Goal: Task Accomplishment & Management: Use online tool/utility

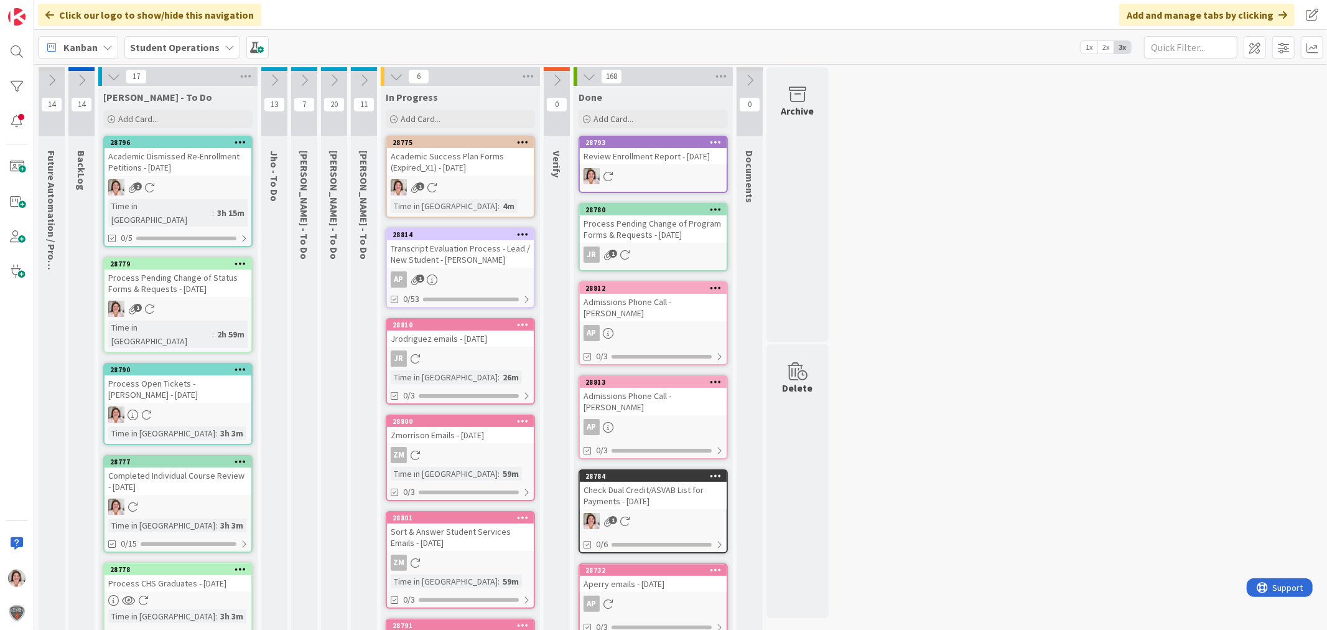
click at [454, 180] on div "1" at bounding box center [460, 187] width 147 height 16
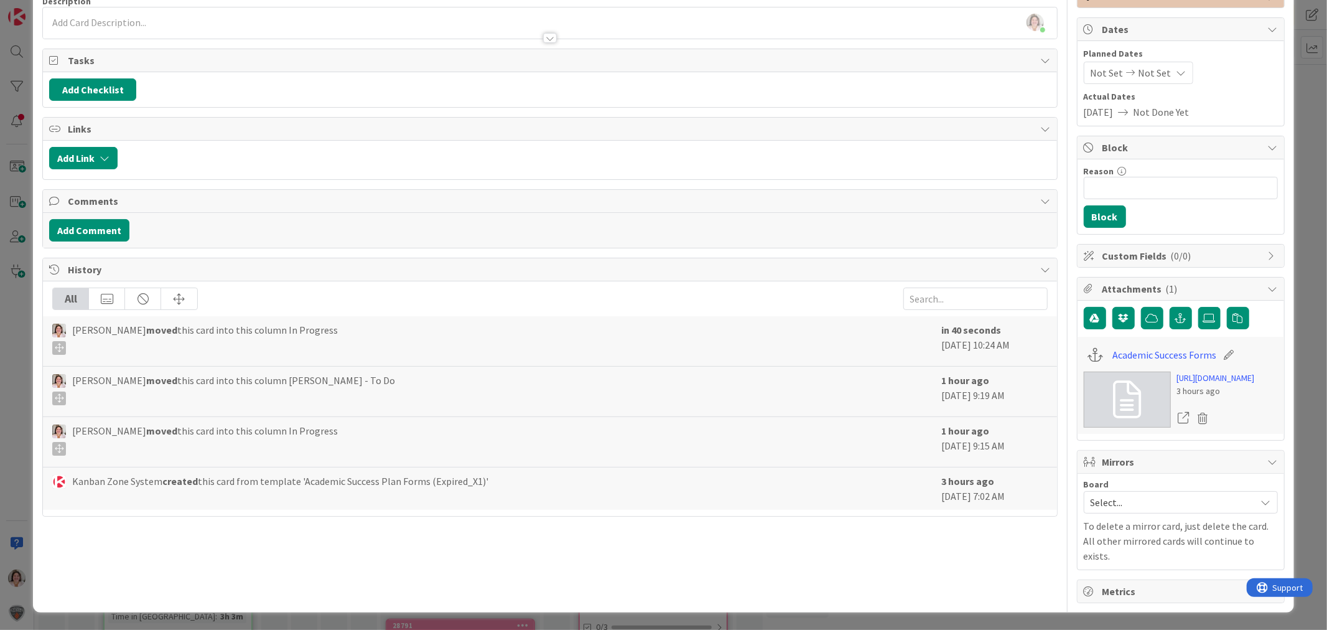
scroll to position [184, 0]
click at [1141, 347] on link "Academic Success Forms" at bounding box center [1165, 354] width 104 height 15
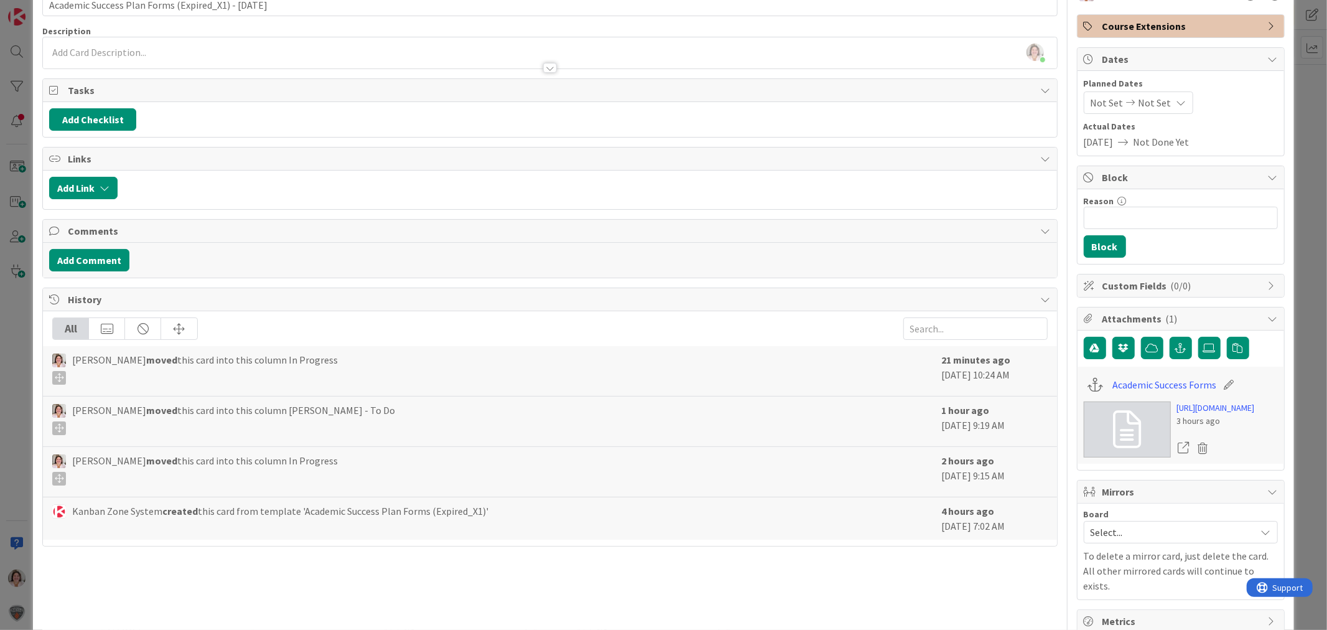
scroll to position [0, 0]
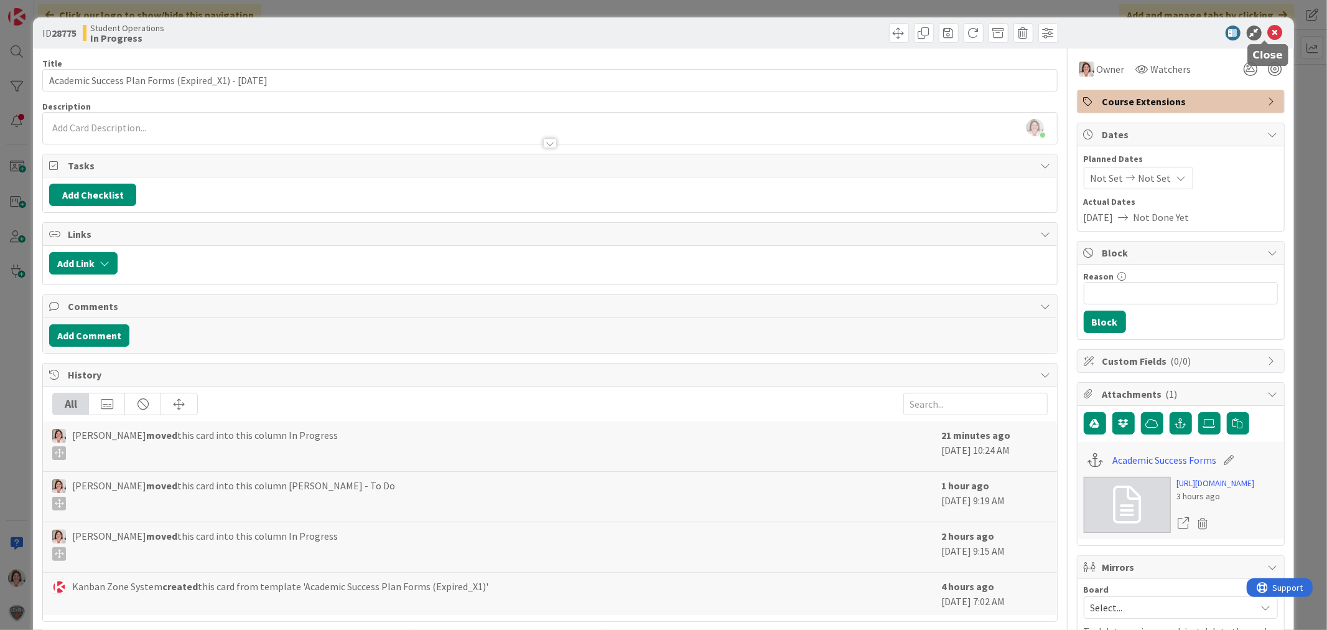
click at [1268, 30] on icon at bounding box center [1275, 33] width 15 height 15
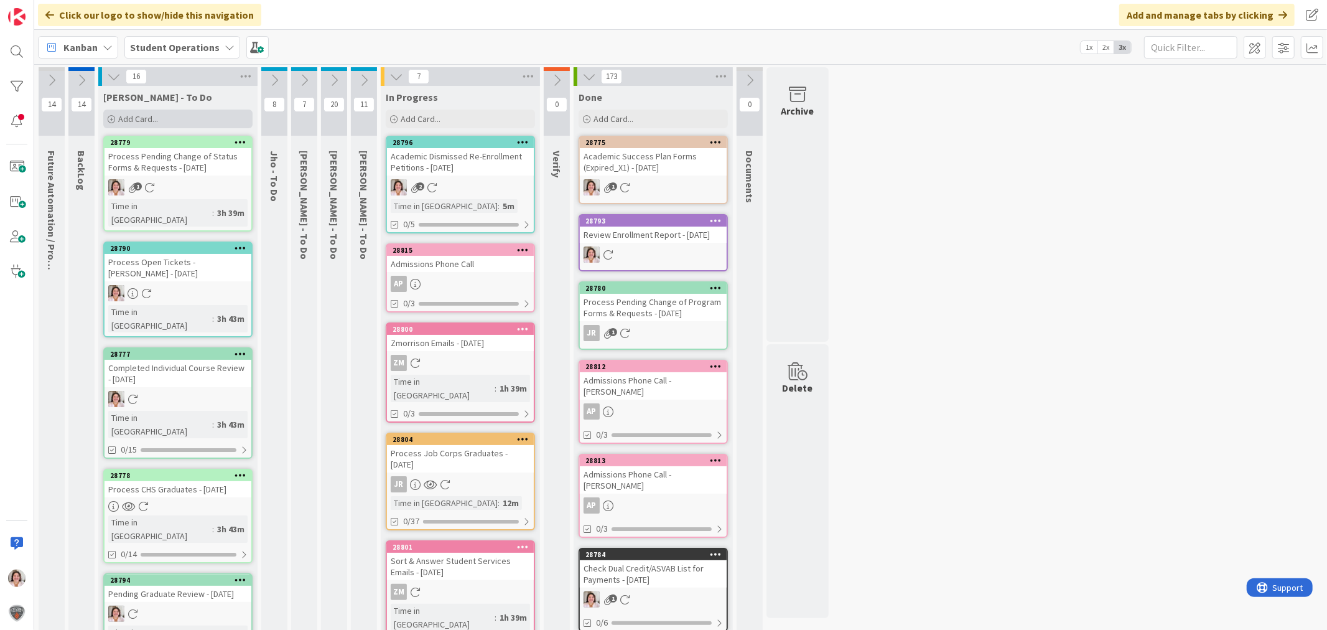
click at [128, 121] on span "Add Card..." at bounding box center [138, 118] width 40 height 11
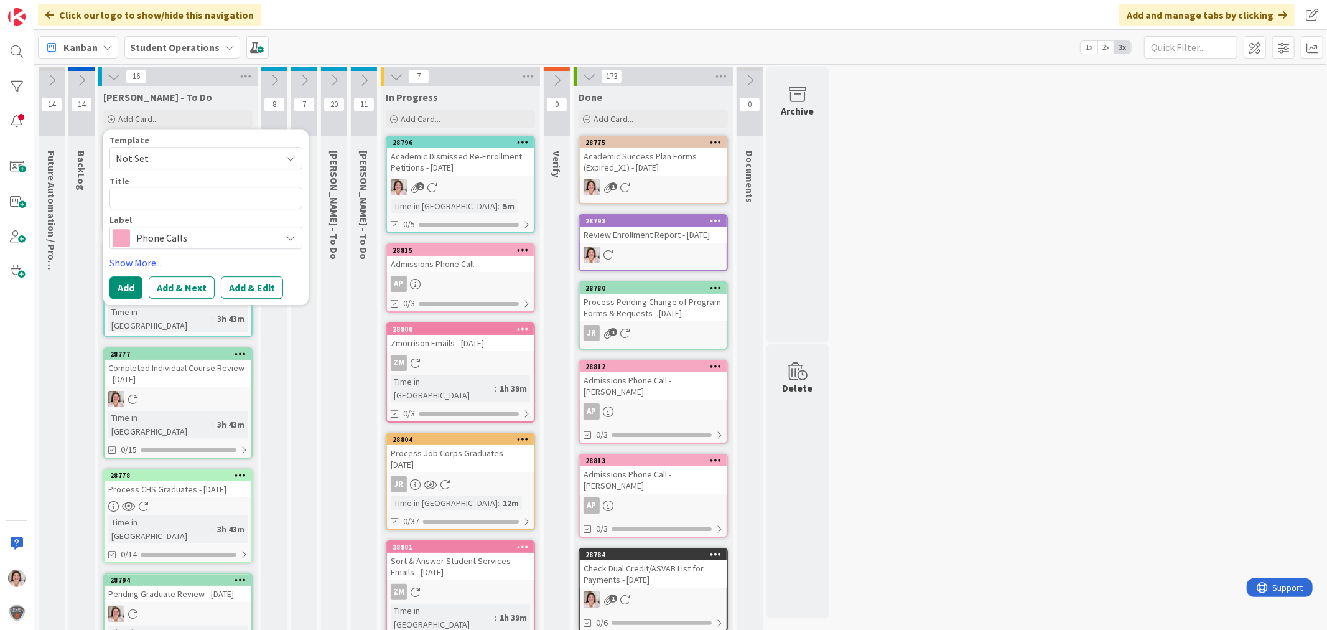
click at [147, 243] on span "Phone Calls" at bounding box center [205, 237] width 138 height 17
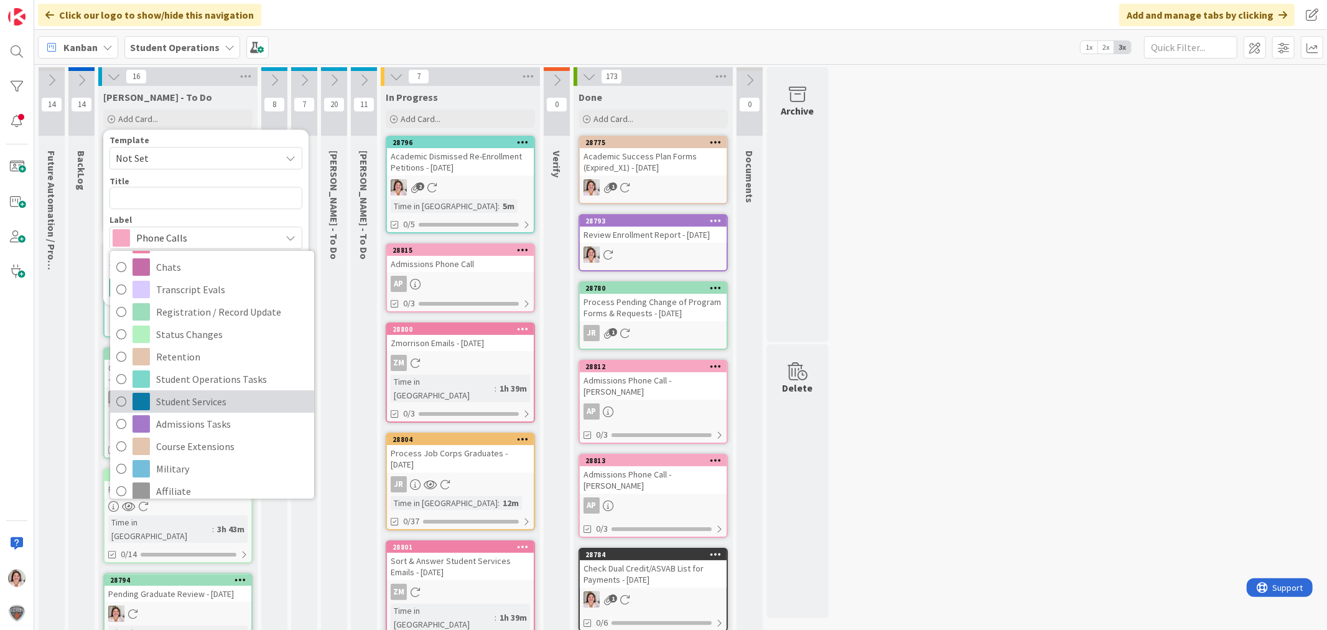
scroll to position [276, 0]
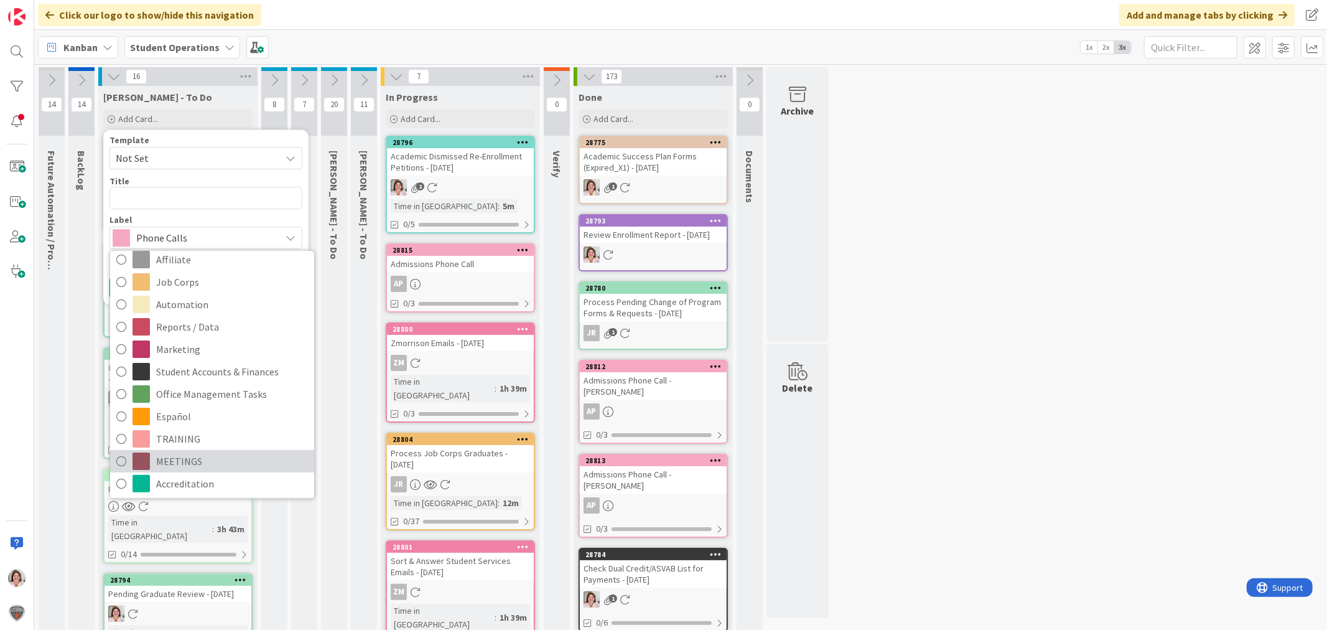
click at [196, 459] on span "MEETINGS" at bounding box center [232, 461] width 152 height 19
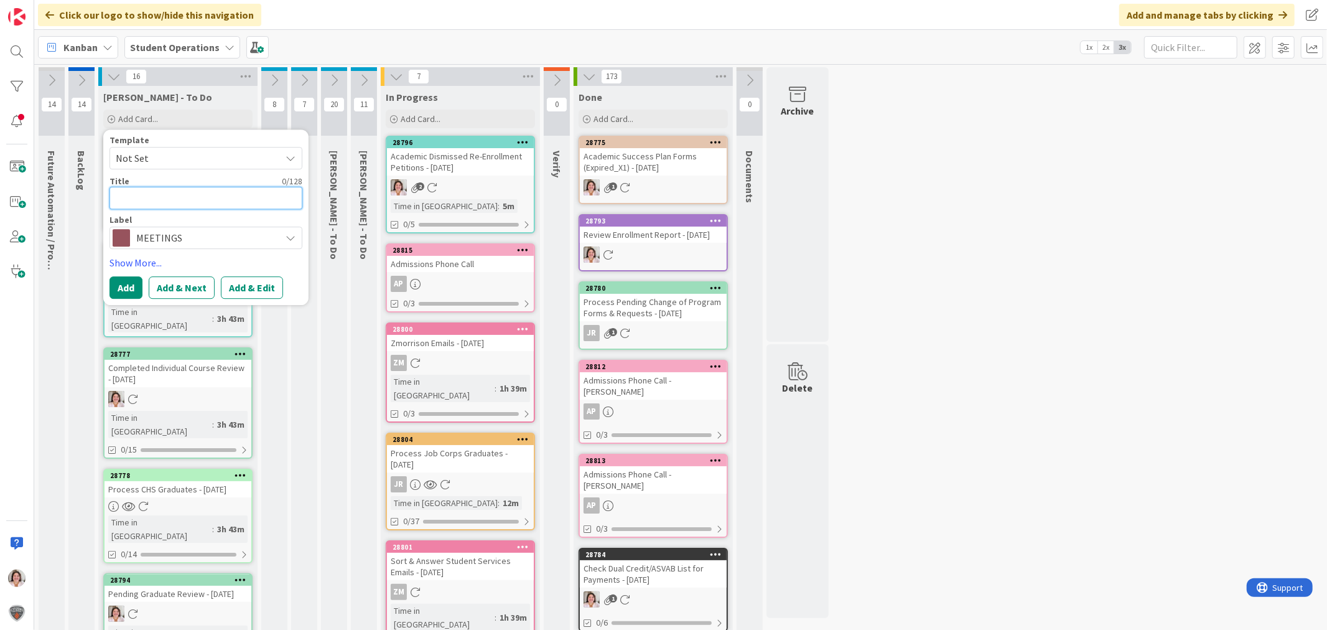
click at [199, 193] on textarea at bounding box center [206, 198] width 193 height 22
type textarea "x"
type textarea "W"
type textarea "x"
type textarea "We"
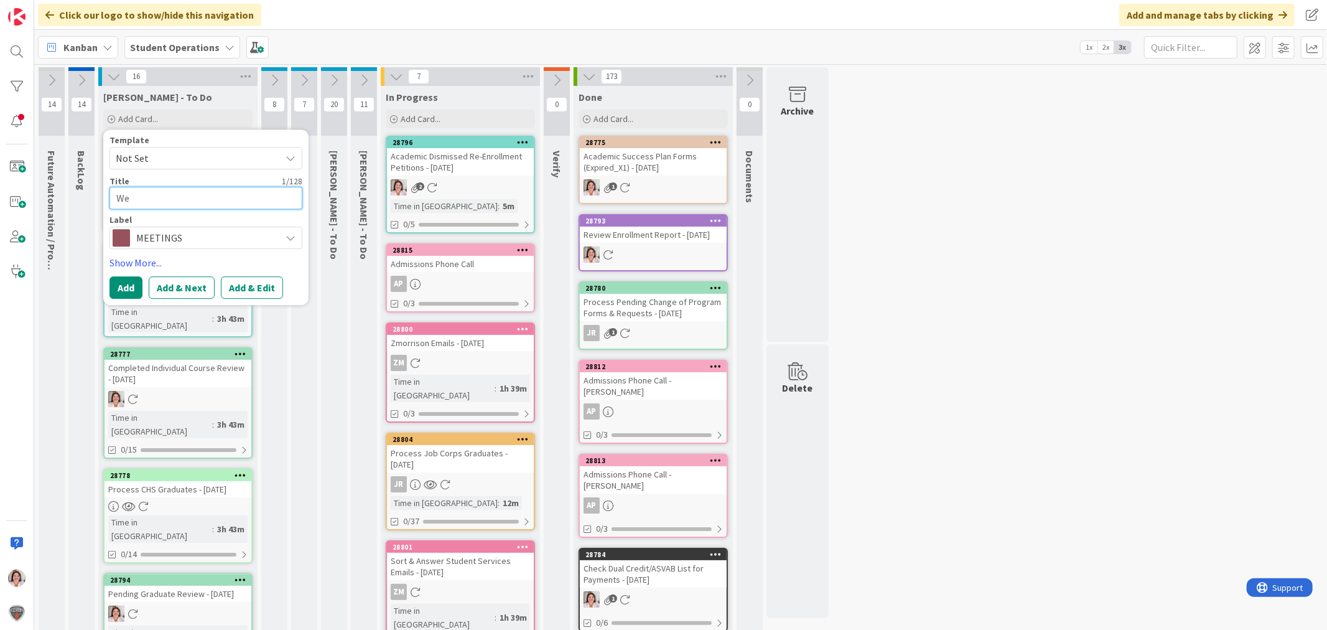
type textarea "x"
type textarea "Wee"
type textarea "x"
type textarea "Week"
type textarea "x"
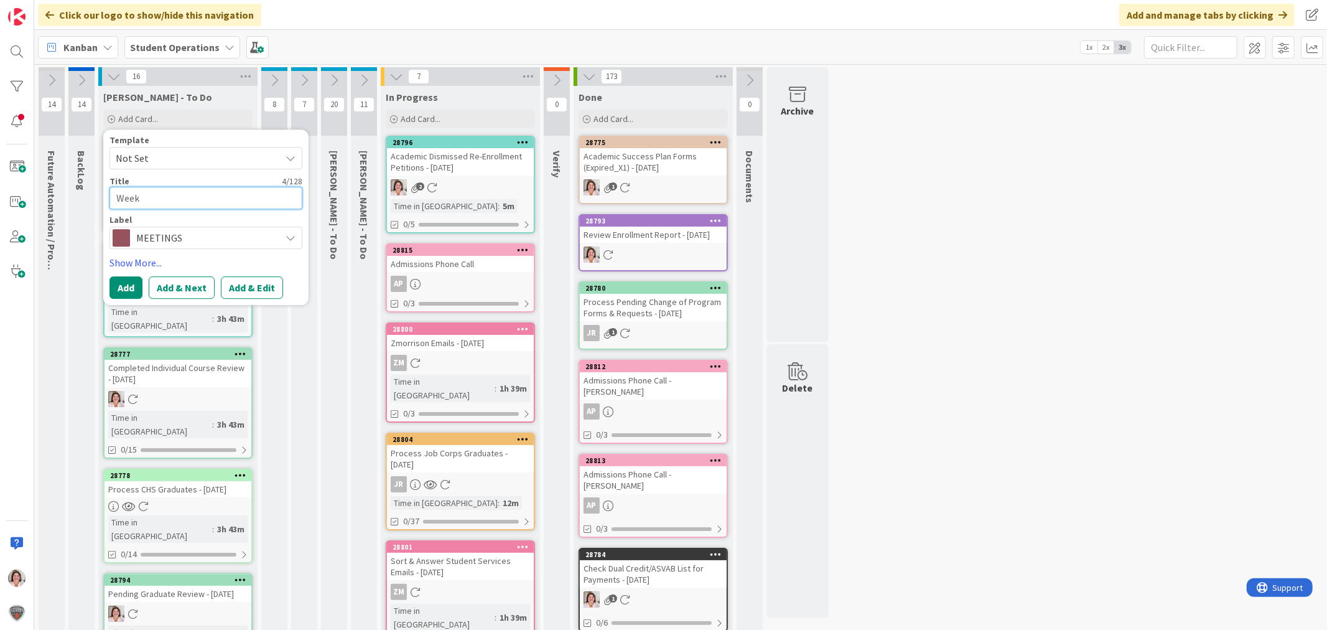
type textarea "Weekl"
type textarea "x"
type textarea "Weekly"
type textarea "x"
type textarea "Weekly"
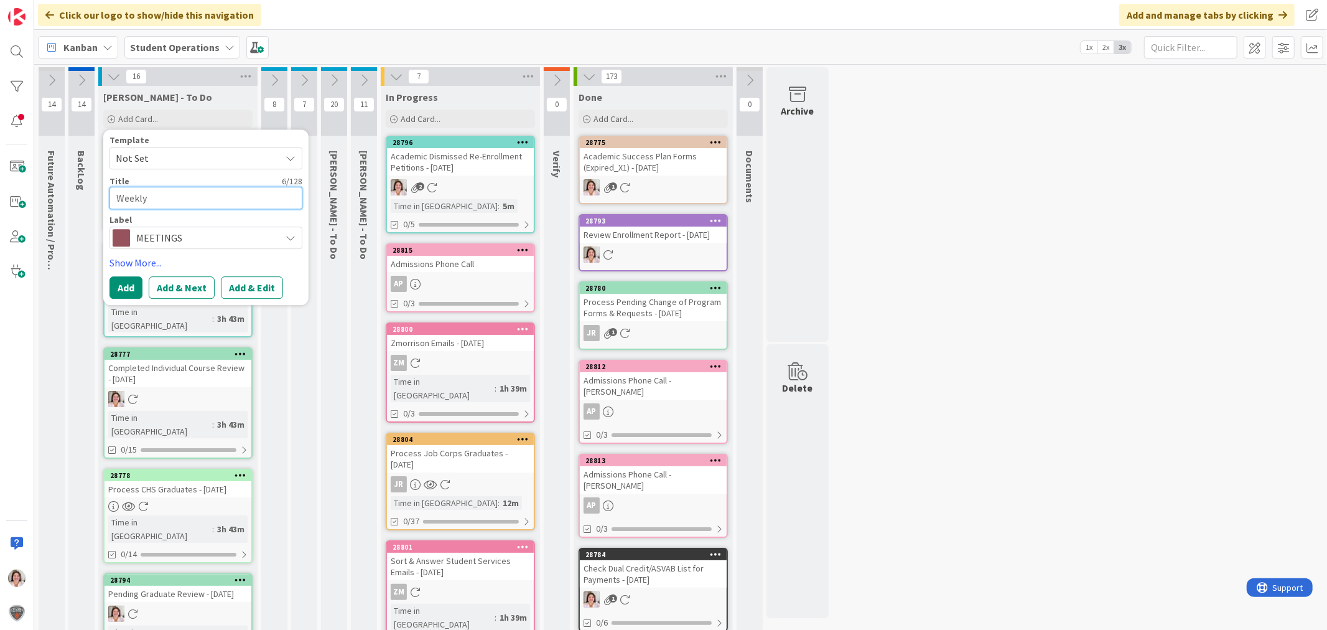
type textarea "x"
type textarea "Weekly O"
type textarea "x"
type textarea "Weekly Op"
type textarea "x"
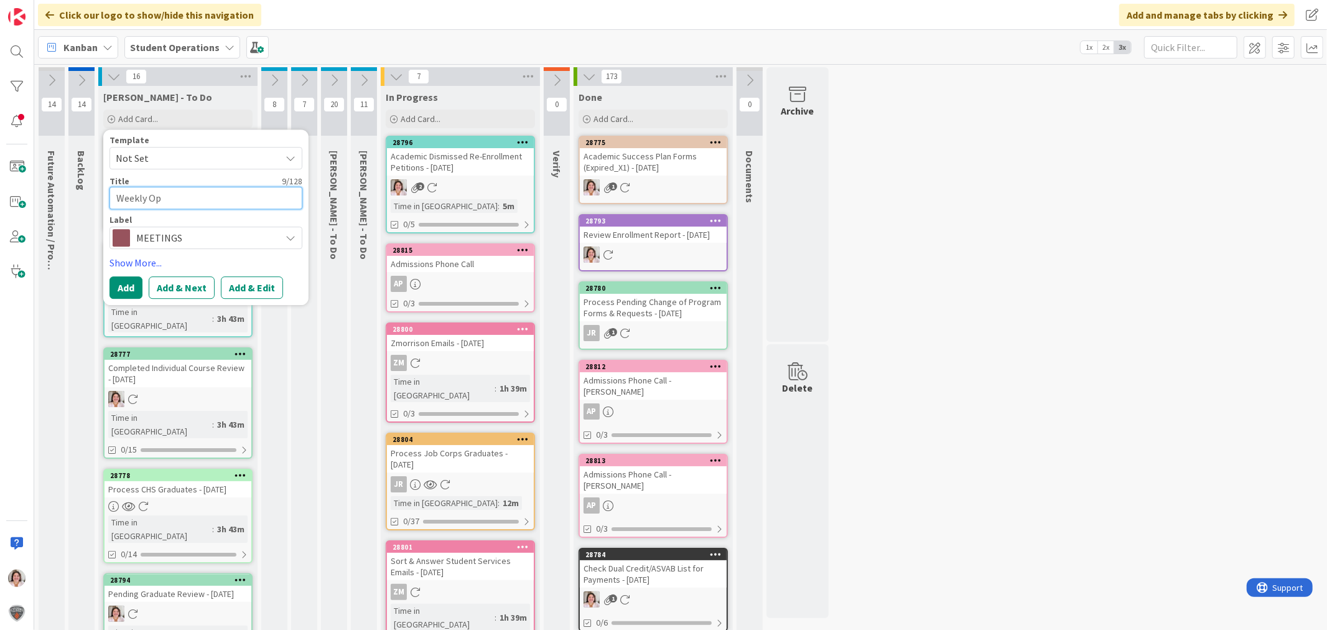
type textarea "Weekly Ope"
type textarea "x"
type textarea "Weekly Oper"
type textarea "x"
type textarea "Weekly Opera"
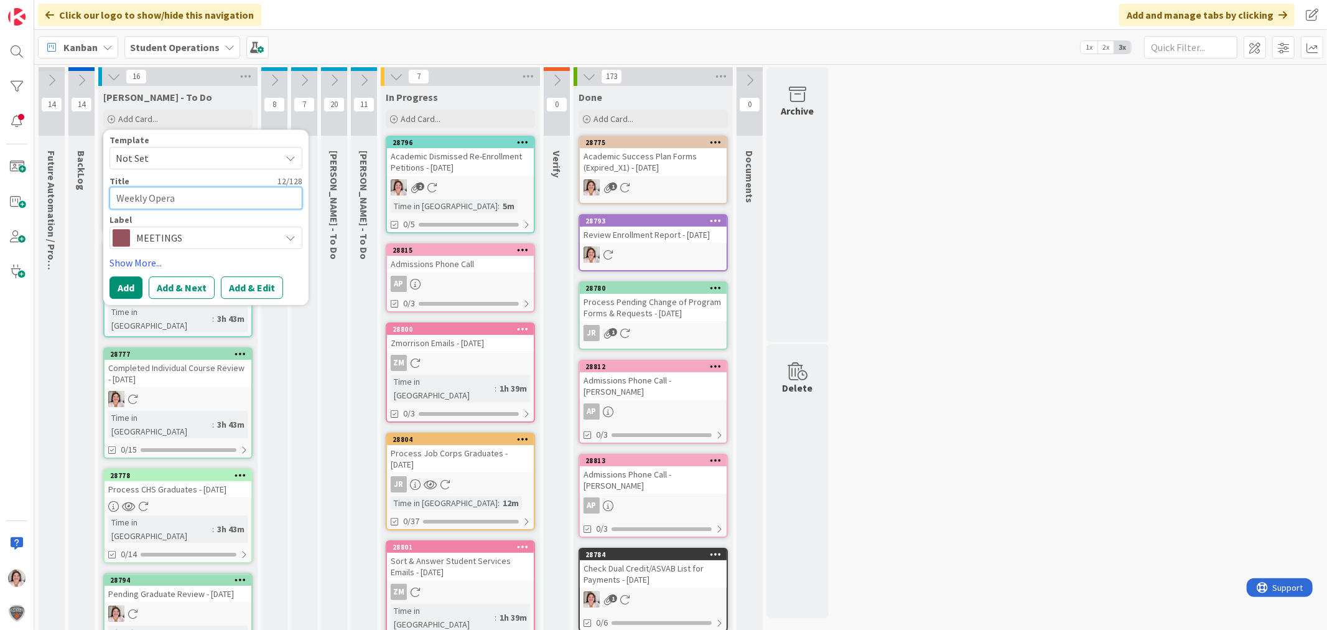
type textarea "x"
type textarea "Weekly Operat"
type textarea "x"
type textarea "Weekly Operati"
type textarea "x"
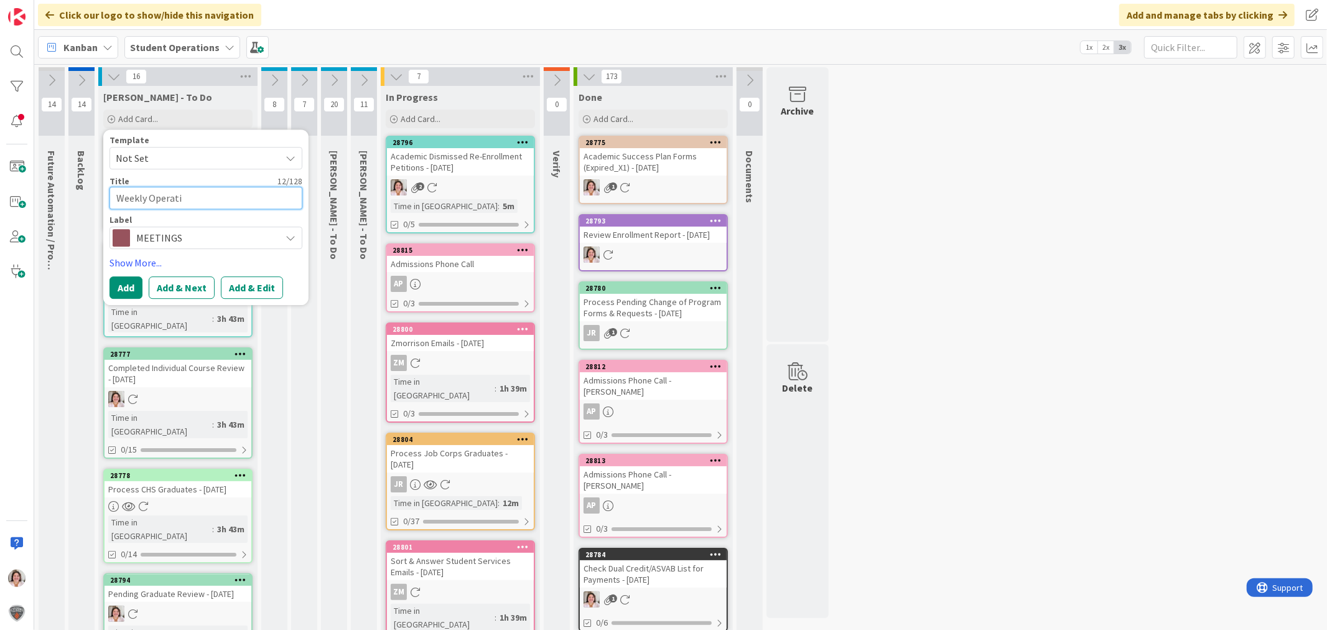
type textarea "Weekly Operatio"
type textarea "x"
type textarea "Weekly Operation"
type textarea "x"
type textarea "Weekly Operations"
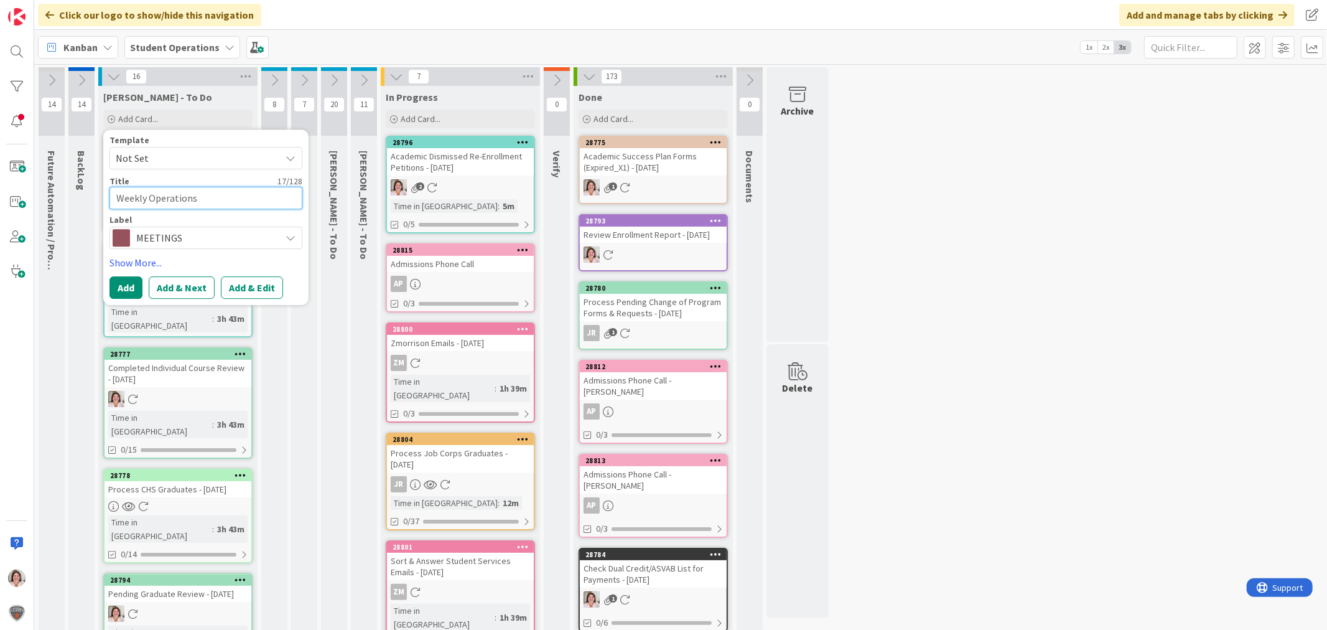
type textarea "x"
type textarea "Weekly Operations"
type textarea "x"
type textarea "Weekly Operations M"
type textarea "x"
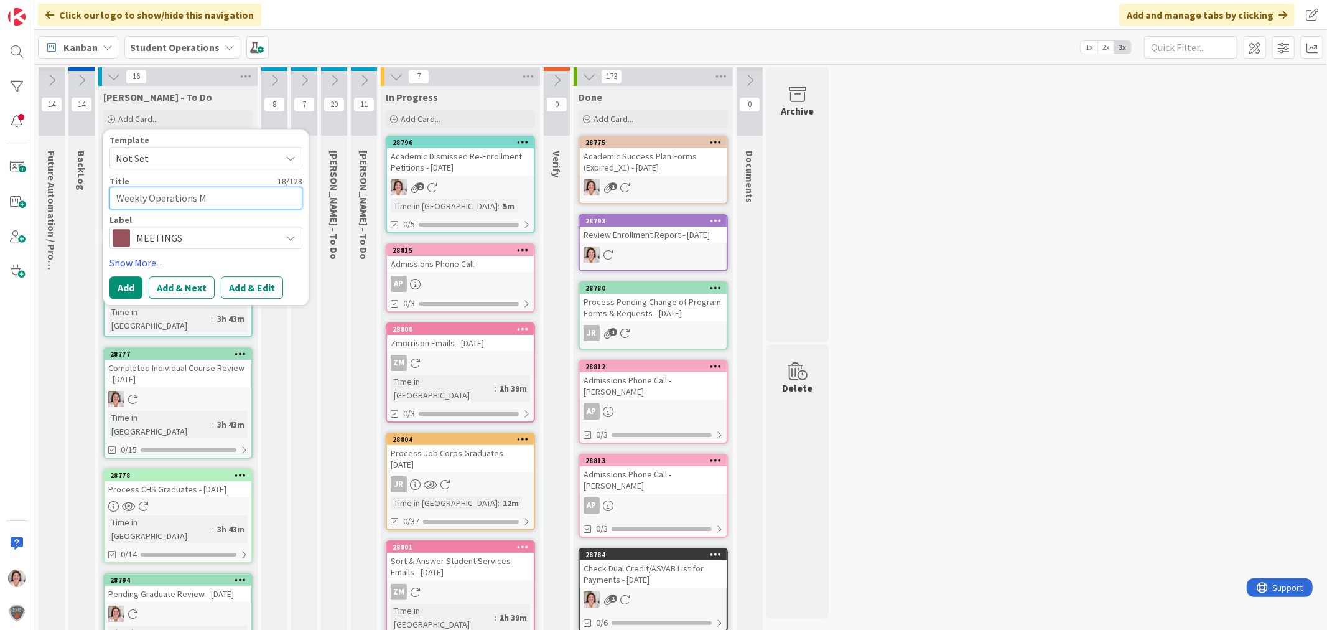
type textarea "Weekly Operations Me"
type textarea "x"
type textarea "Weekly Operations Mee"
type textarea "x"
type textarea "Weekly Operations Meet"
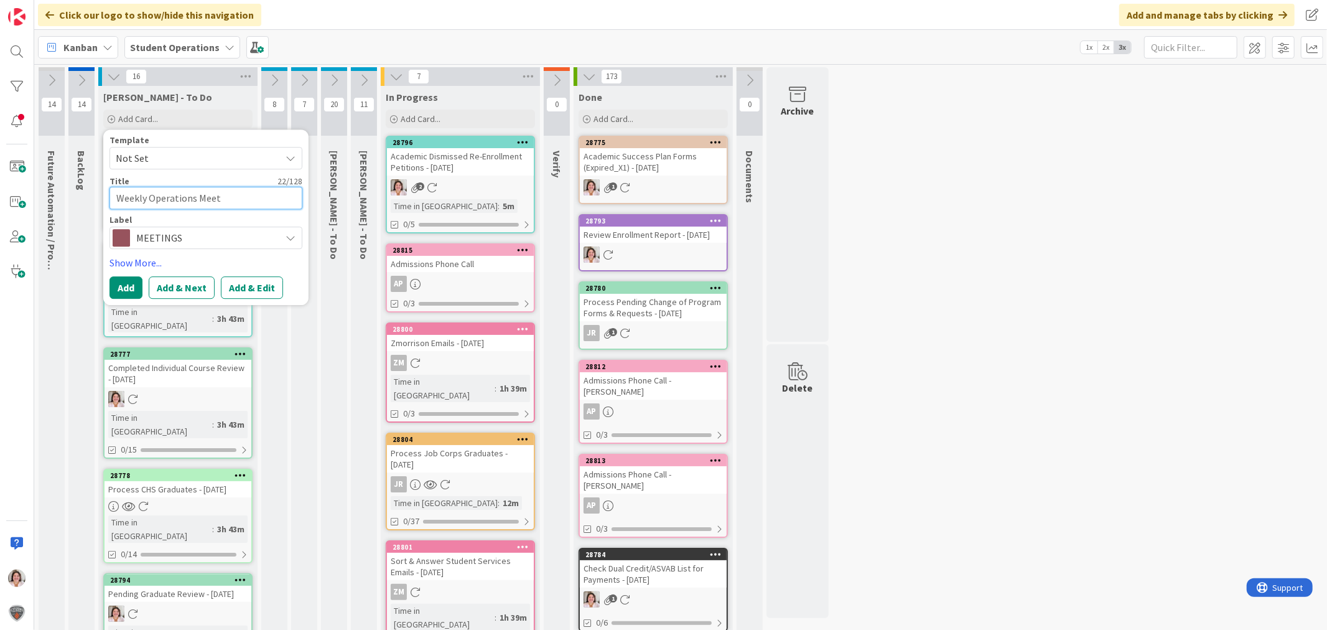
type textarea "x"
type textarea "Weekly Operations Meeti"
type textarea "x"
type textarea "Weekly Operations Meetin"
type textarea "x"
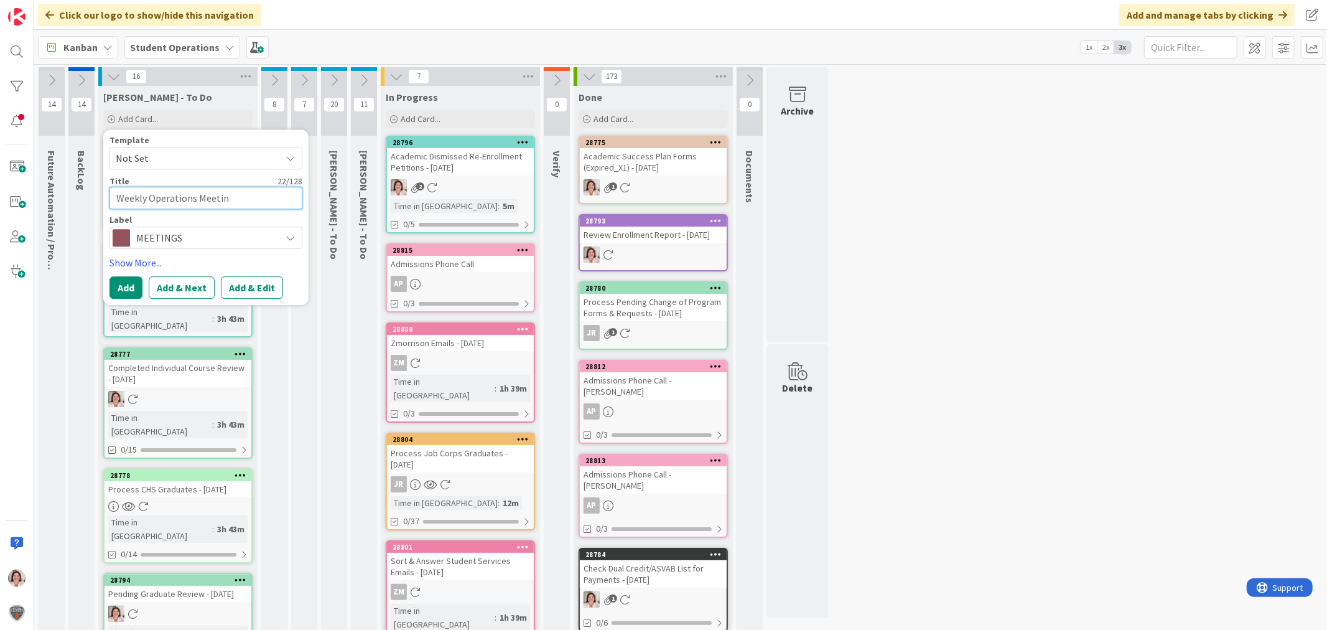
type textarea "Weekly Operations Meeting"
type textarea "x"
type textarea "Weekly Operations Meeting"
type textarea "x"
type textarea "Weekly Operations Meeting -"
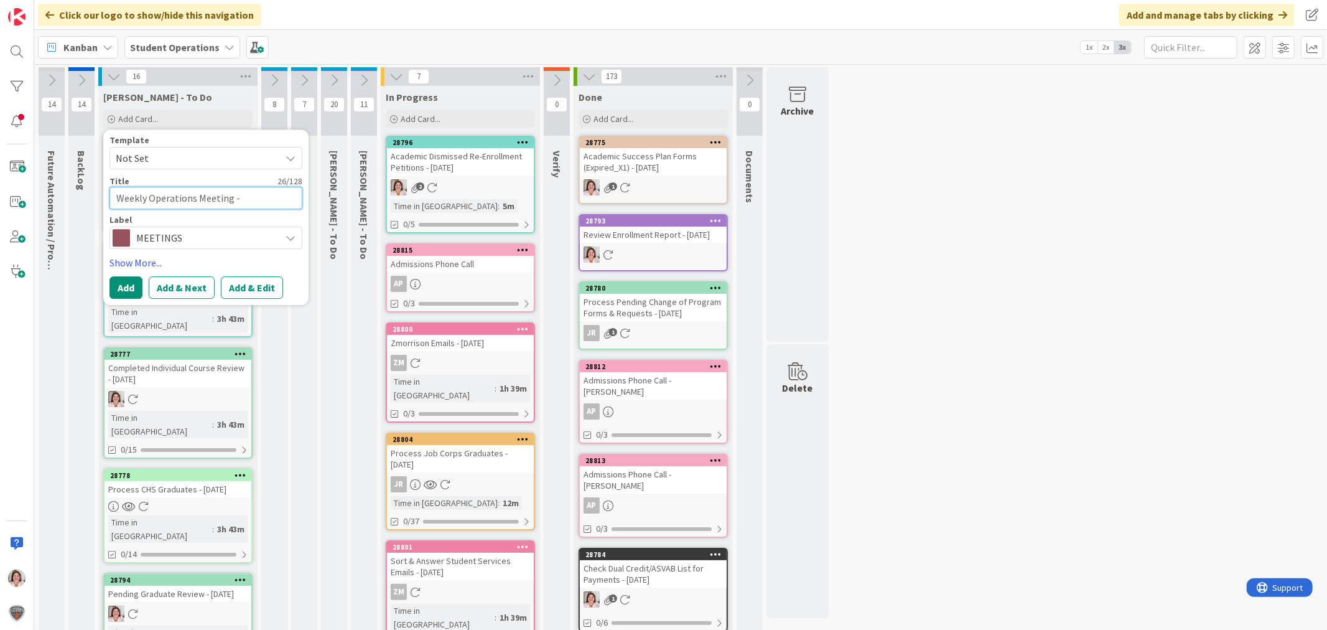
type textarea "x"
type textarea "Weekly Operations Meeting -"
type textarea "x"
type textarea "Weekly Operations Meeting - 9"
type textarea "x"
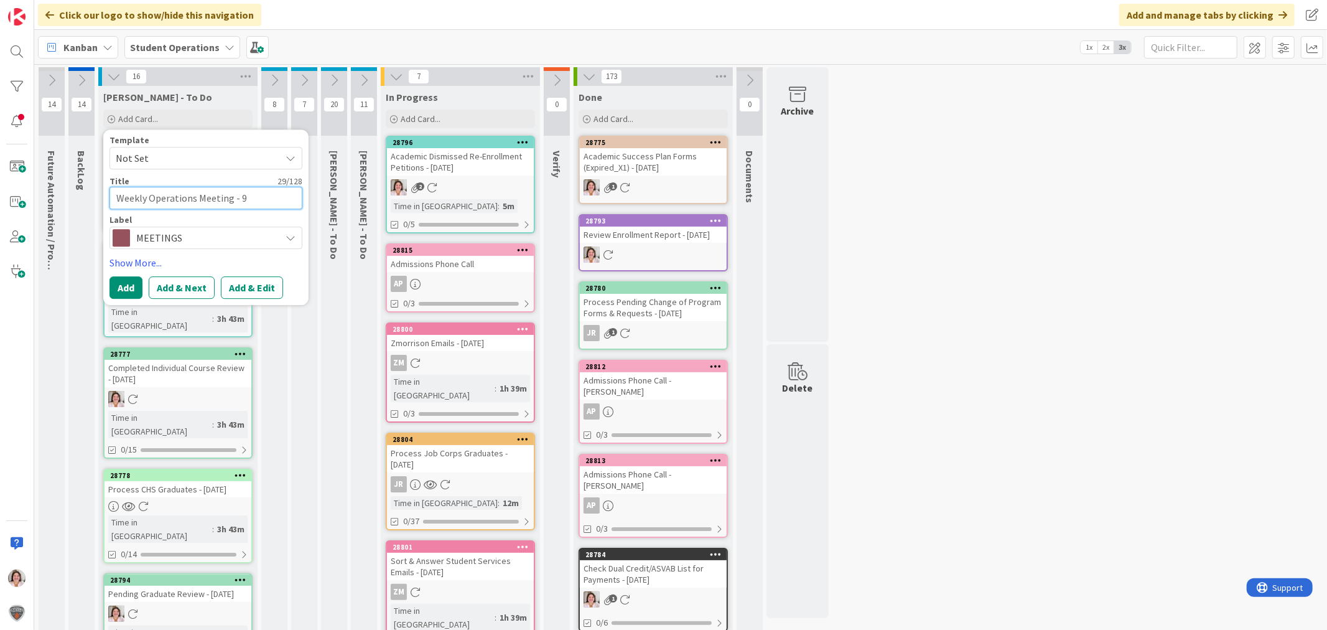
type textarea "Weekly Operations Meeting - 9."
type textarea "x"
type textarea "Weekly Operations Meeting - 9.2"
type textarea "x"
type textarea "Weekly Operations Meeting - 9.25"
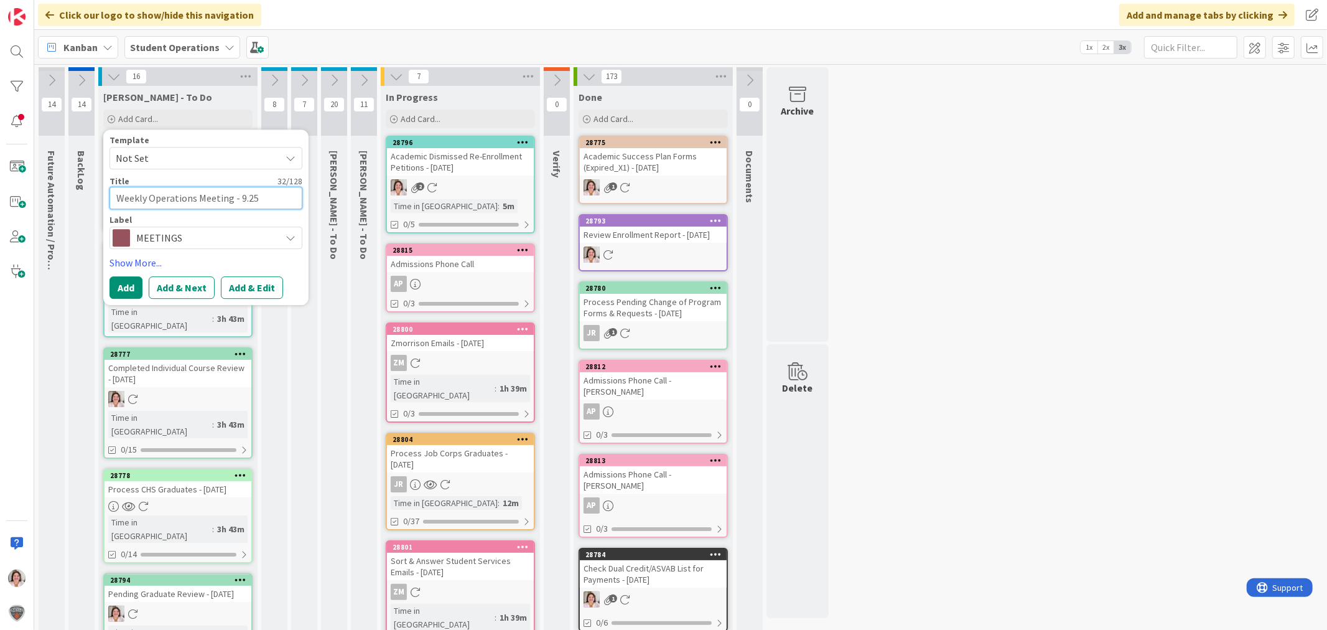
type textarea "x"
type textarea "Weekly Operations Meeting - 9.25."
type textarea "x"
type textarea "Weekly Operations Meeting - 9.25.2"
type textarea "x"
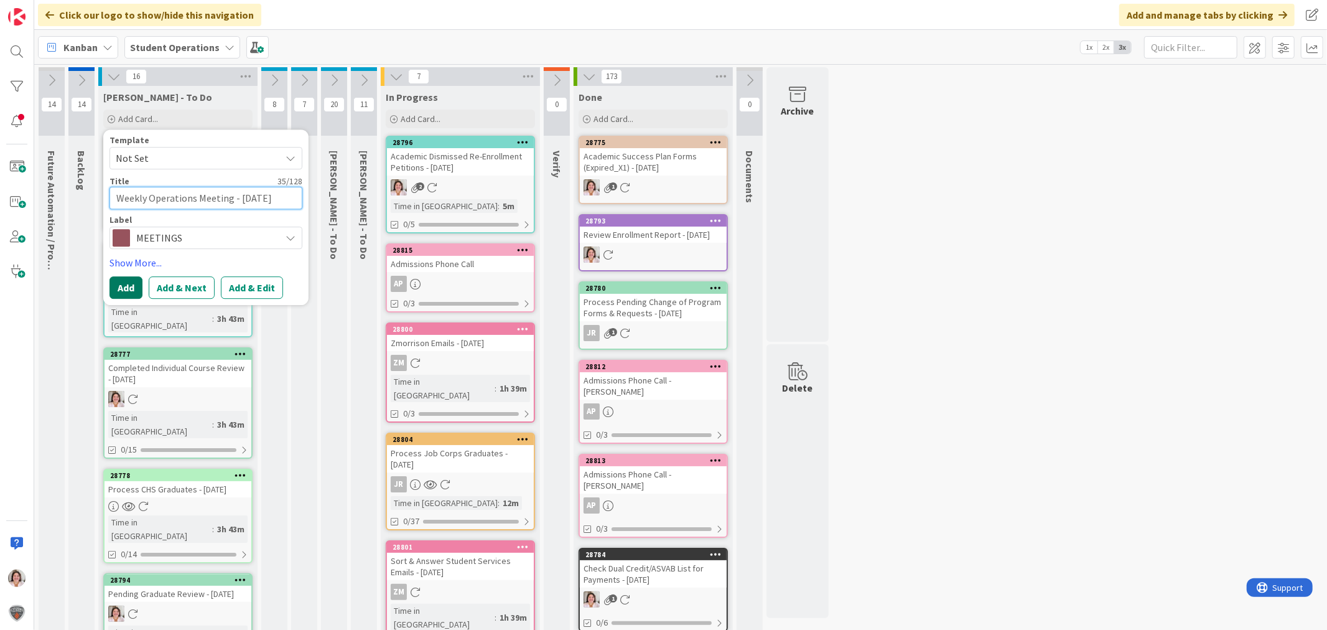
type textarea "Weekly Operations Meeting - [DATE]"
click at [128, 290] on button "Add" at bounding box center [126, 287] width 33 height 22
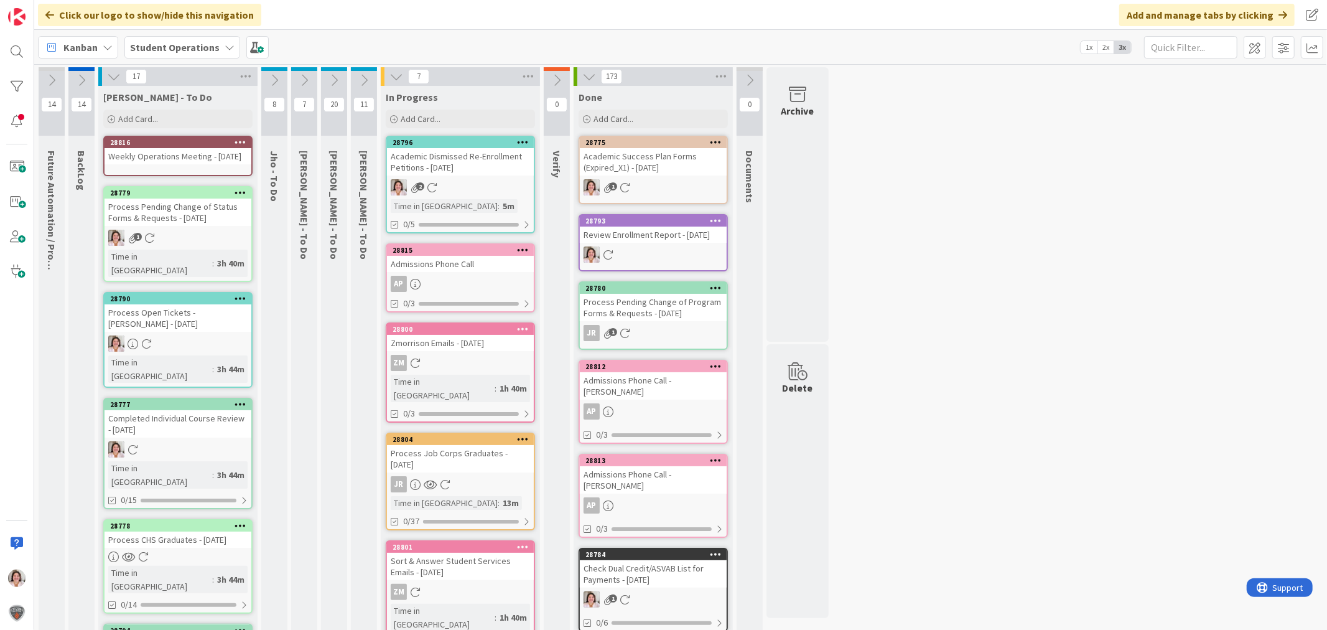
click at [241, 142] on icon at bounding box center [241, 142] width 12 height 9
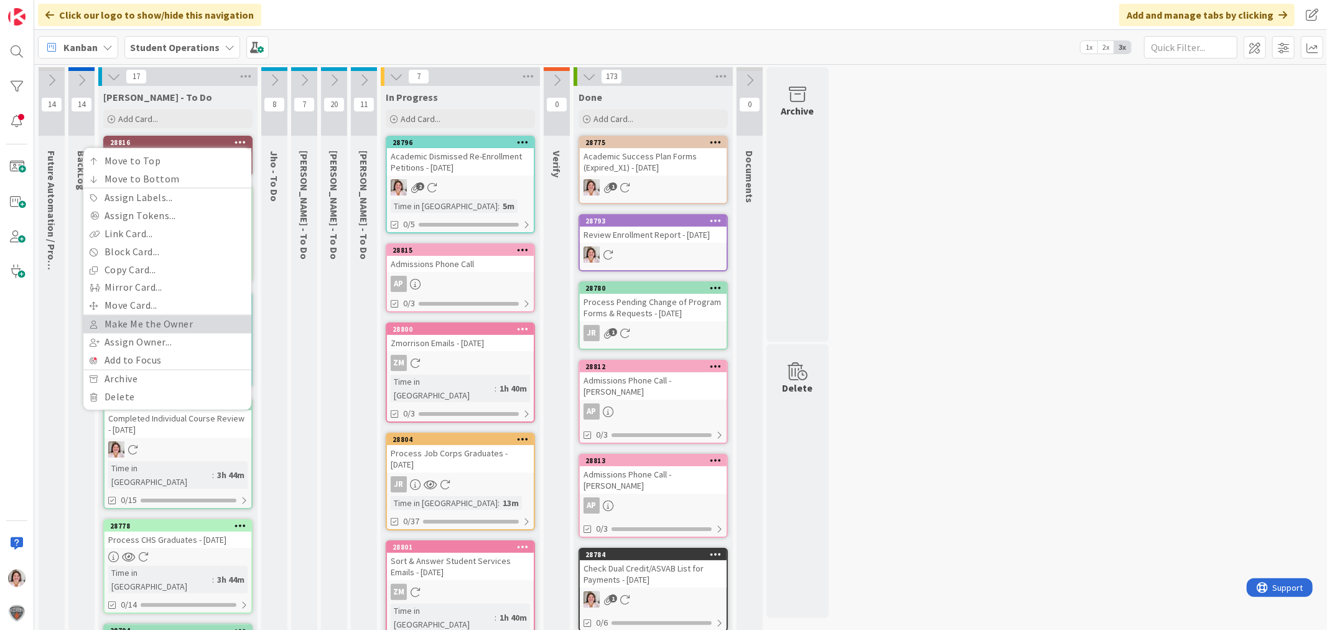
click at [172, 316] on link "Make Me the Owner" at bounding box center [167, 325] width 168 height 18
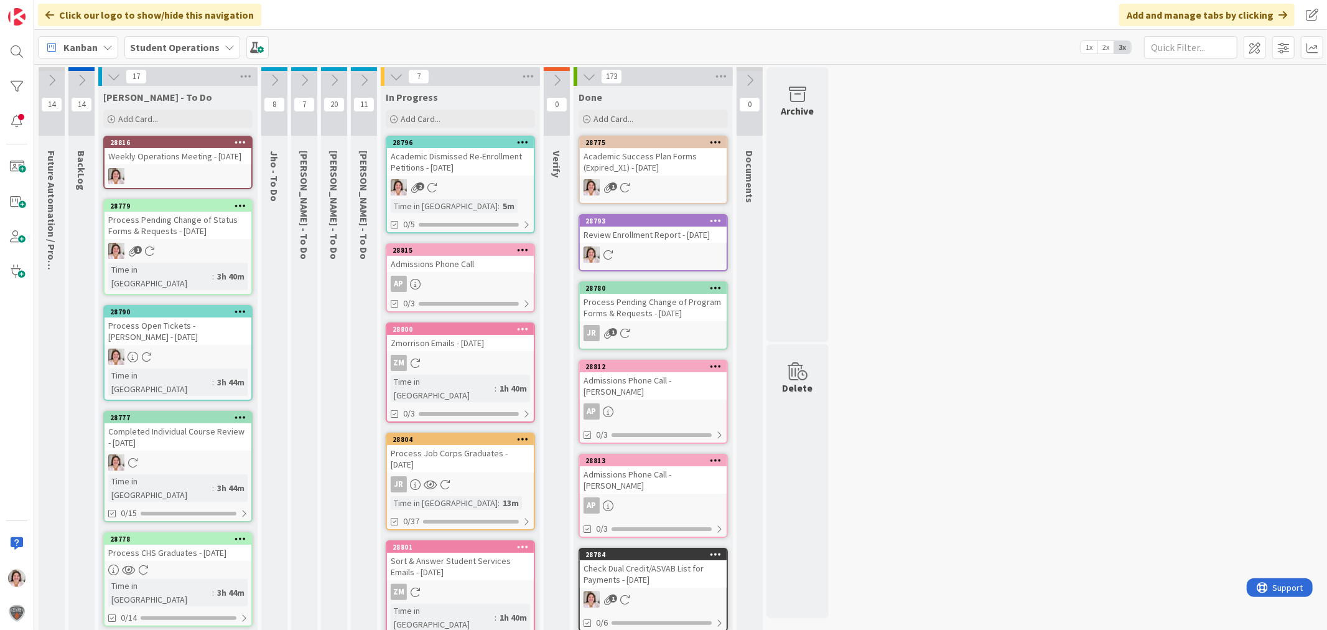
click at [474, 187] on div "2" at bounding box center [460, 187] width 147 height 16
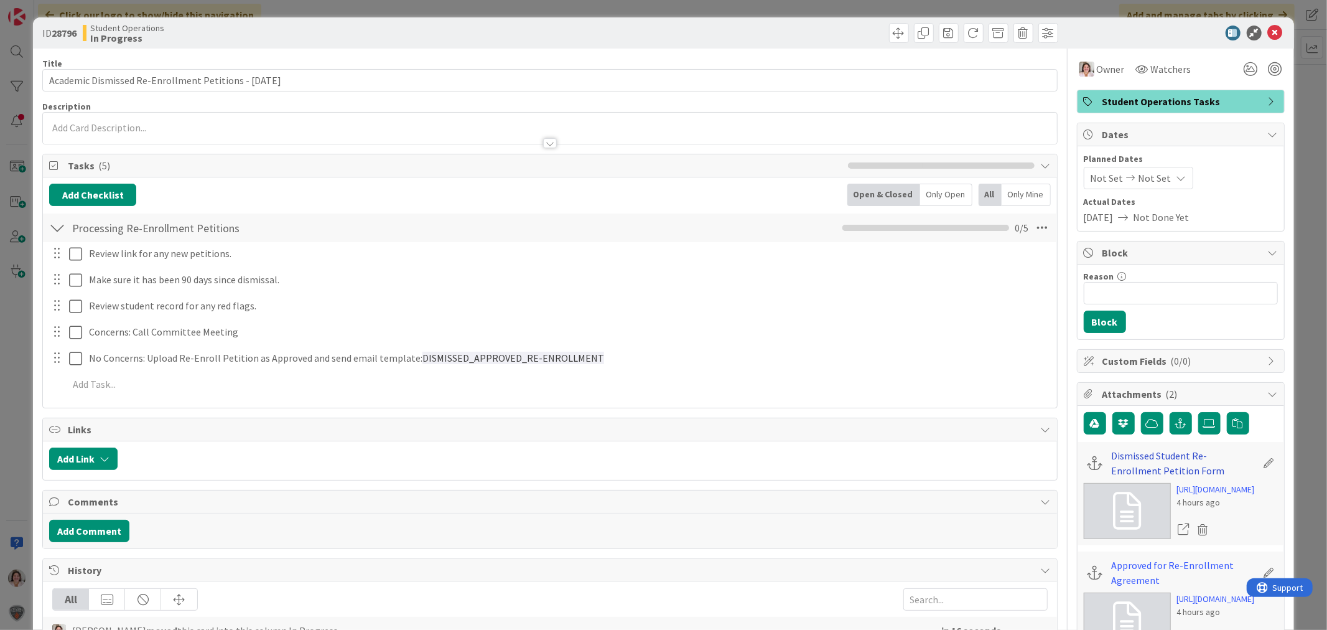
click at [1189, 457] on link "Dismissed Student Re-Enrollment Petition Form" at bounding box center [1184, 463] width 145 height 30
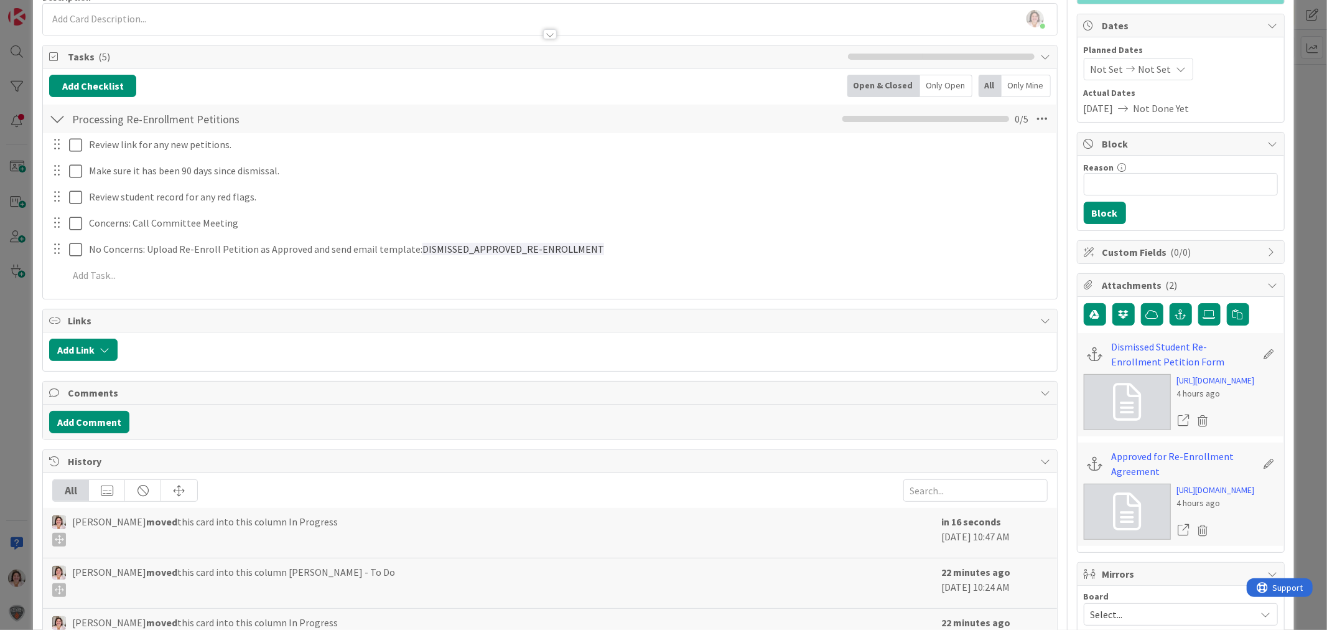
scroll to position [345, 0]
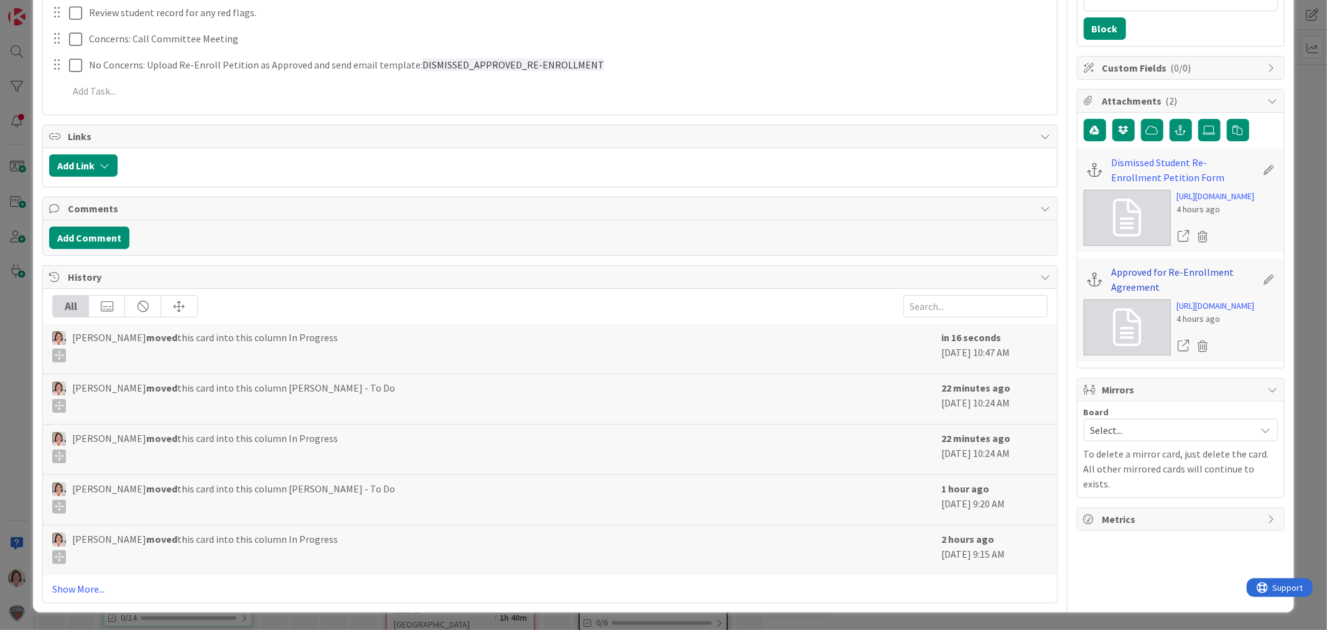
click at [1120, 294] on link "Approved for Re-Enrollment Agreement" at bounding box center [1184, 279] width 145 height 30
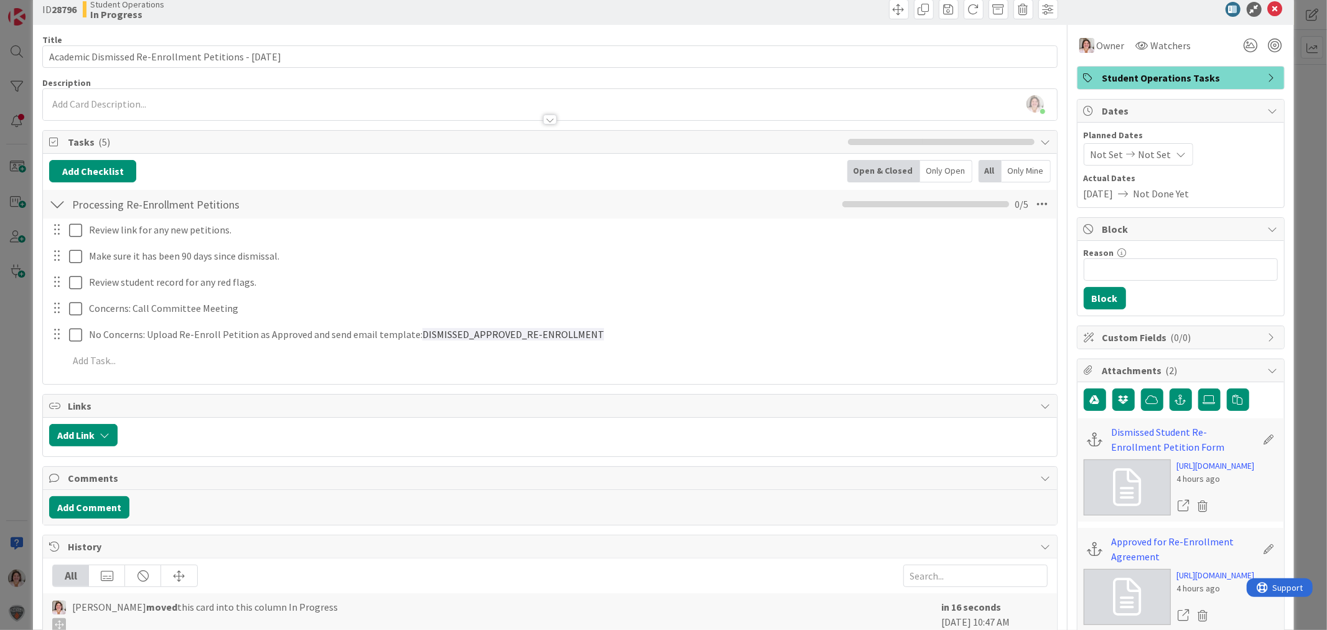
scroll to position [0, 0]
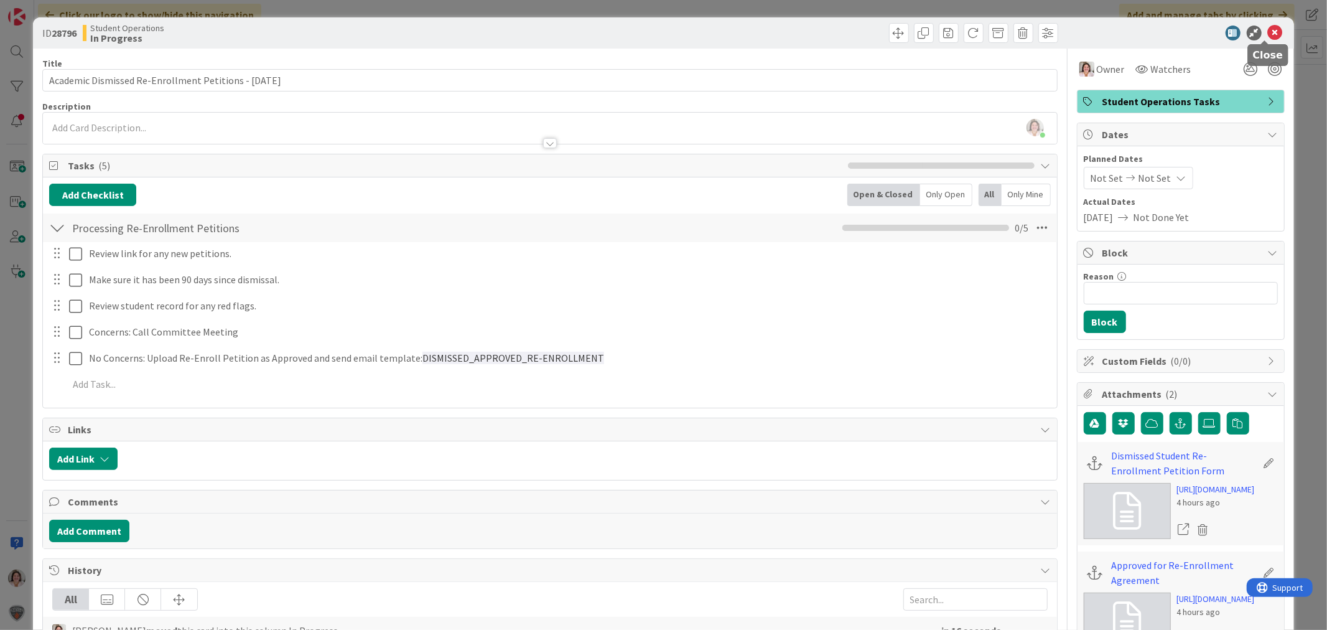
click at [1270, 32] on icon at bounding box center [1275, 33] width 15 height 15
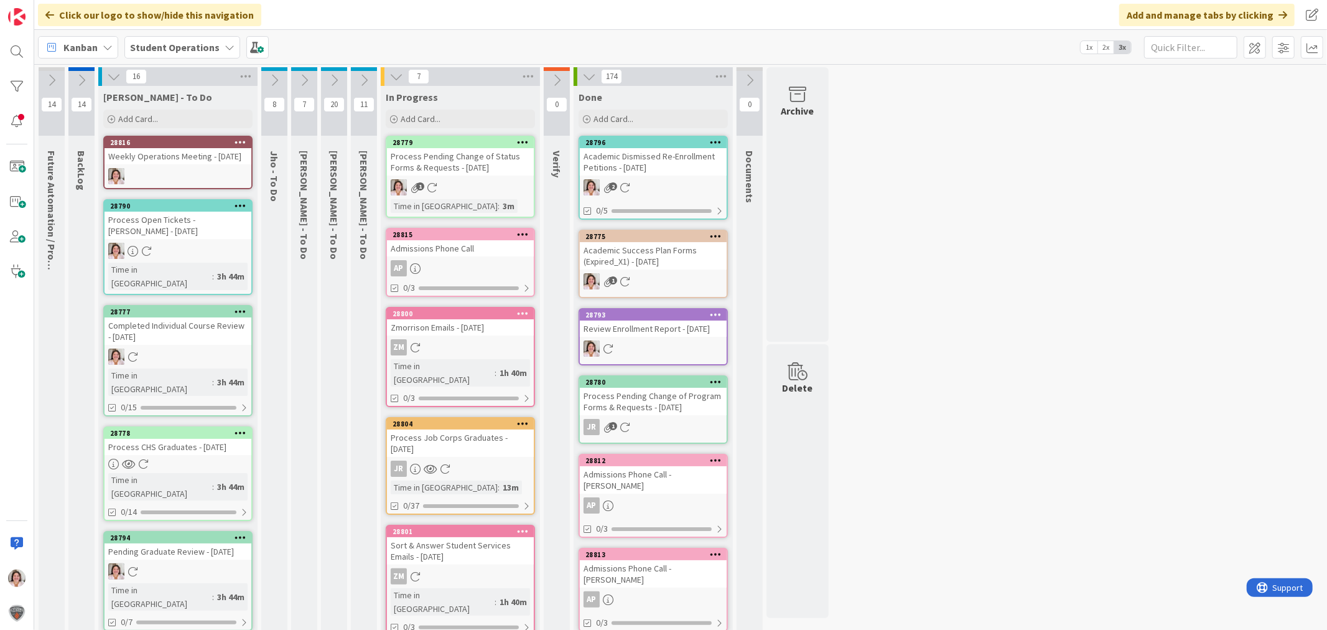
click at [446, 177] on link "28779 Process Pending Change of Status Forms & Requests - [DATE] 1 Time in Colu…" at bounding box center [460, 177] width 149 height 82
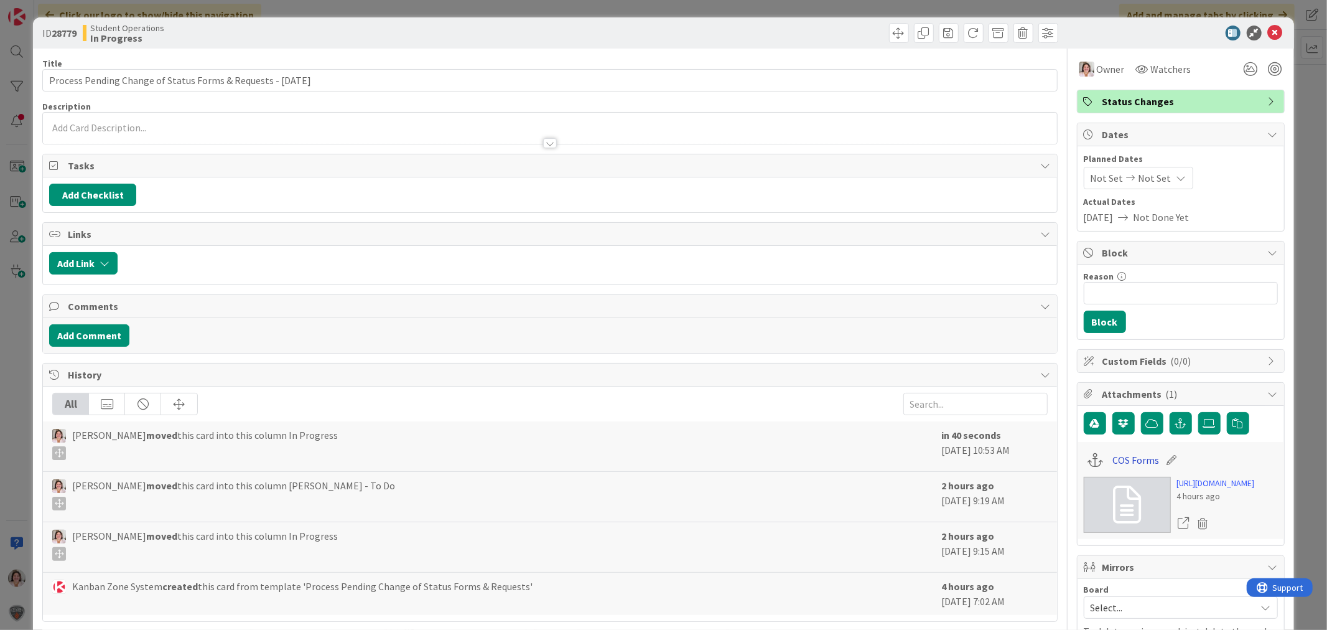
click at [1130, 461] on link "COS Forms" at bounding box center [1136, 459] width 47 height 15
click at [1268, 33] on icon at bounding box center [1275, 33] width 15 height 15
